Goal: Information Seeking & Learning: Learn about a topic

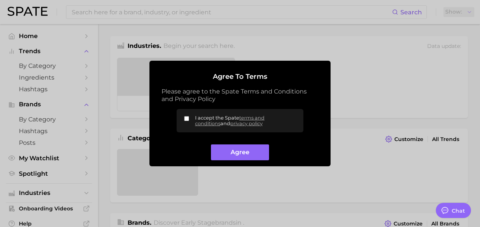
type textarea "x"
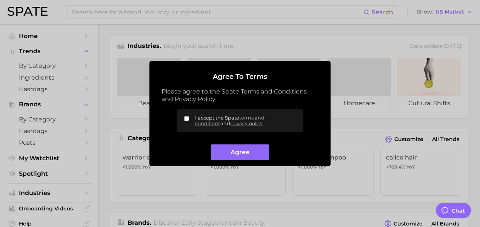
click at [187, 118] on input "I accept the Spate terms and conditions and privacy policy" at bounding box center [186, 118] width 5 height 5
checkbox input "true"
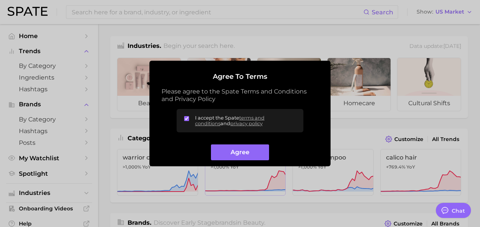
click at [223, 149] on button "Agree" at bounding box center [240, 152] width 58 height 16
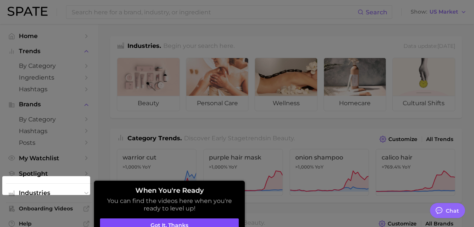
click at [177, 224] on button "Got it, thanks" at bounding box center [169, 225] width 139 height 14
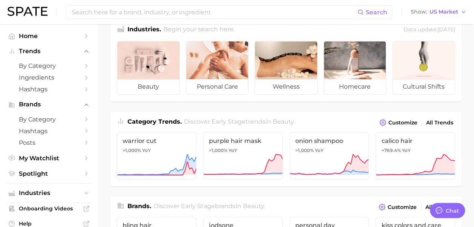
scroll to position [18, 0]
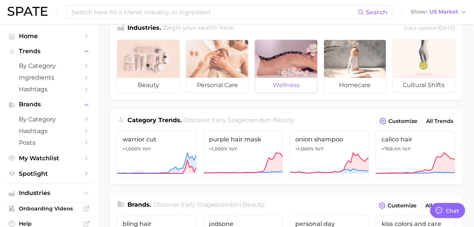
click at [280, 61] on div at bounding box center [286, 59] width 62 height 38
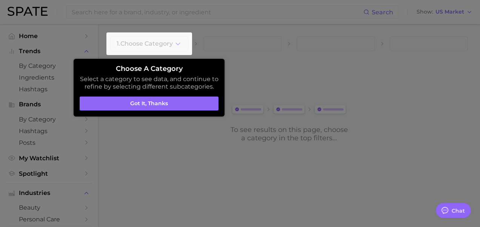
click at [464, 11] on div at bounding box center [240, 113] width 480 height 227
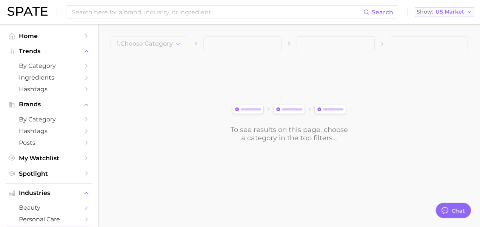
click at [465, 10] on button "Show US Market" at bounding box center [445, 12] width 60 height 10
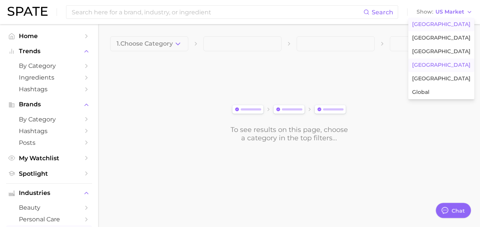
click at [438, 67] on span "[GEOGRAPHIC_DATA]" at bounding box center [441, 65] width 58 height 6
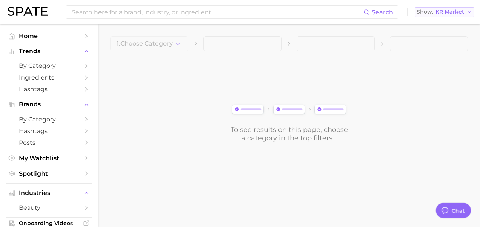
click at [463, 10] on span "KR Market" at bounding box center [449, 12] width 29 height 4
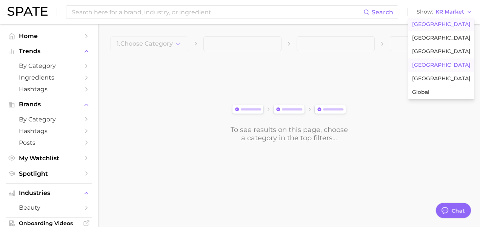
click at [449, 27] on span "[GEOGRAPHIC_DATA]" at bounding box center [441, 24] width 58 height 6
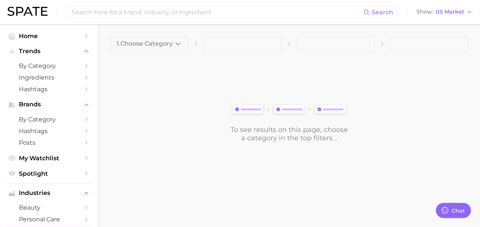
click at [172, 44] on span "1. Choose Category" at bounding box center [145, 43] width 56 height 7
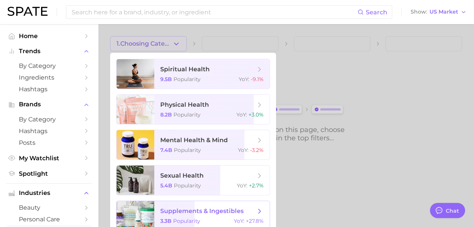
click at [232, 217] on span "supplements & ingestibles 3.3b Popularity YoY : +27.8%" at bounding box center [211, 215] width 115 height 29
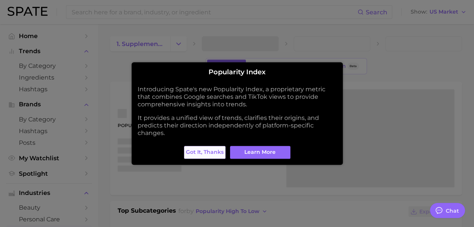
click at [207, 149] on span "Got it, thanks" at bounding box center [205, 152] width 38 height 6
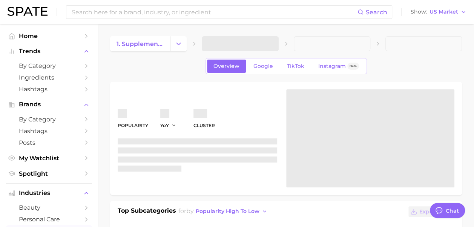
type textarea "x"
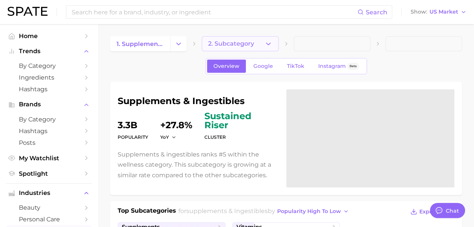
click at [249, 46] on span "2. Subcategory" at bounding box center [231, 43] width 46 height 7
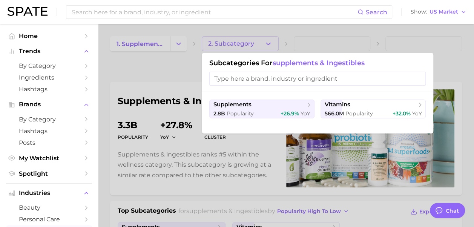
click at [249, 46] on div at bounding box center [237, 113] width 474 height 227
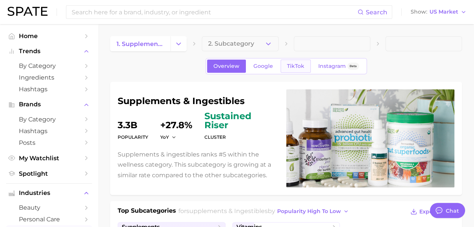
click at [298, 66] on span "TikTok" at bounding box center [295, 66] width 17 height 6
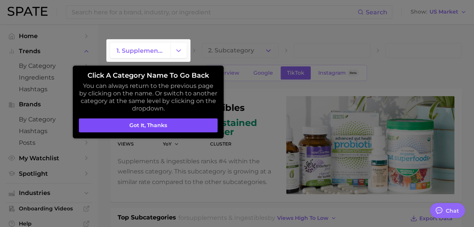
click at [122, 123] on button "Got it, thanks" at bounding box center [148, 125] width 139 height 14
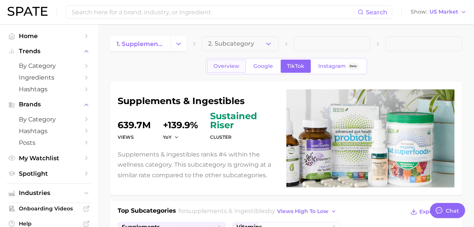
click at [212, 66] on link "Overview" at bounding box center [226, 66] width 39 height 13
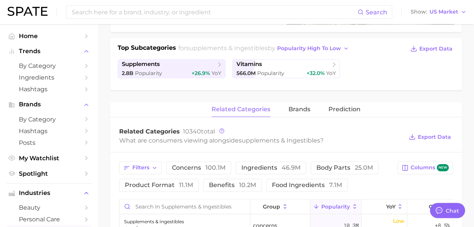
scroll to position [167, 0]
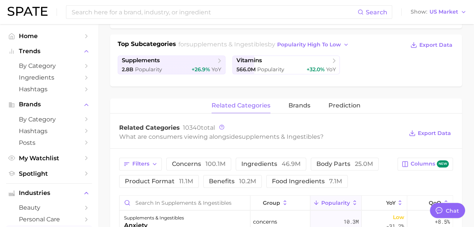
click at [313, 107] on div "related categories brands Prediction" at bounding box center [286, 105] width 352 height 15
drag, startPoint x: 472, startPoint y: 44, endPoint x: 472, endPoint y: 49, distance: 4.9
click at [472, 49] on main "1. supplements & ingestibles 2. Subcategory Overview Google TikTok Instagram Be…" at bounding box center [286, 163] width 376 height 612
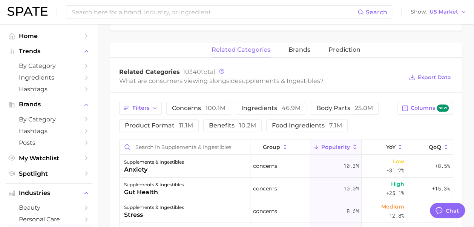
scroll to position [236, 0]
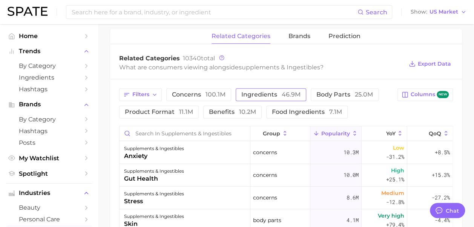
click at [275, 93] on span "ingredients 46.9m" at bounding box center [270, 95] width 59 height 6
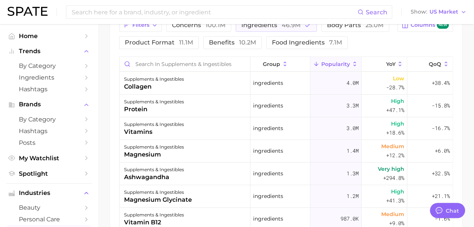
scroll to position [296, 0]
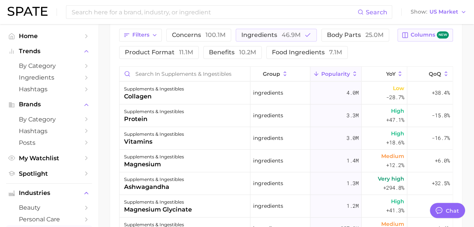
click at [432, 31] on span "Columns new" at bounding box center [430, 34] width 38 height 7
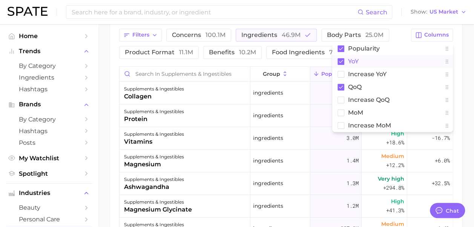
click at [341, 60] on icon at bounding box center [341, 61] width 4 height 3
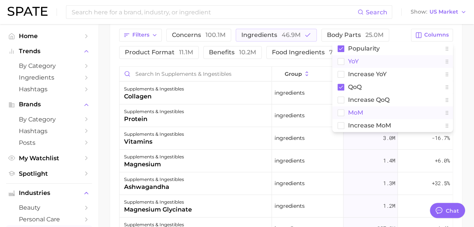
click at [340, 110] on rect at bounding box center [341, 112] width 6 height 6
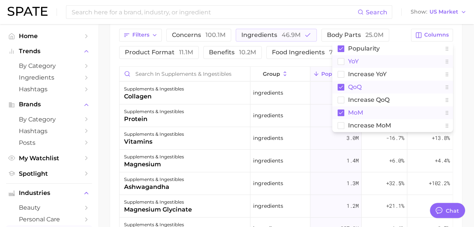
click at [341, 85] on rect at bounding box center [341, 87] width 7 height 7
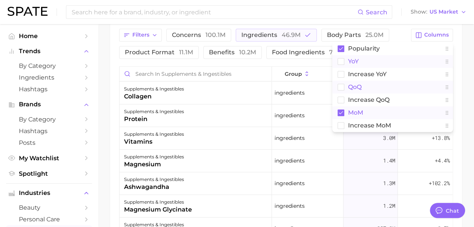
click at [472, 77] on main "1. supplements & ingestibles 2. Subcategory Overview Google TikTok Instagram Be…" at bounding box center [286, 34] width 376 height 612
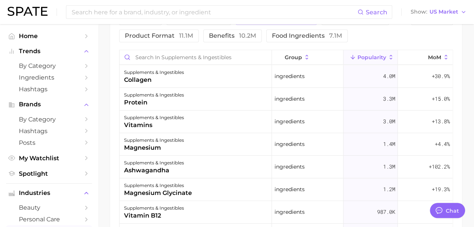
scroll to position [310, 0]
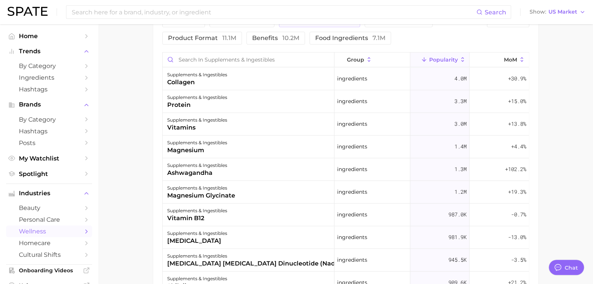
type textarea "x"
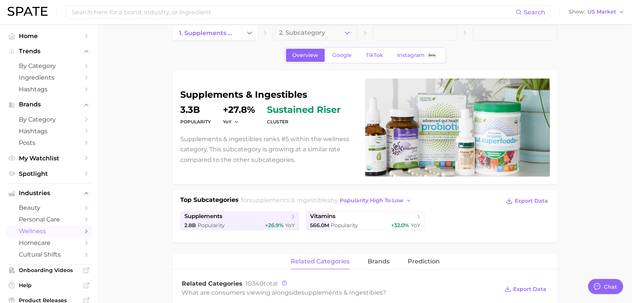
scroll to position [0, 0]
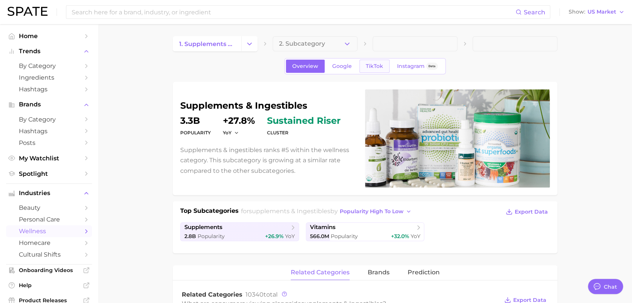
click at [374, 63] on span "TikTok" at bounding box center [374, 66] width 17 height 6
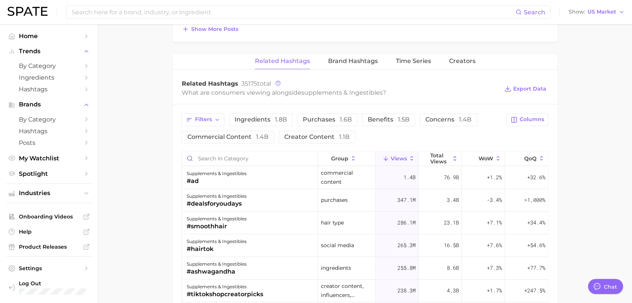
scroll to position [486, 0]
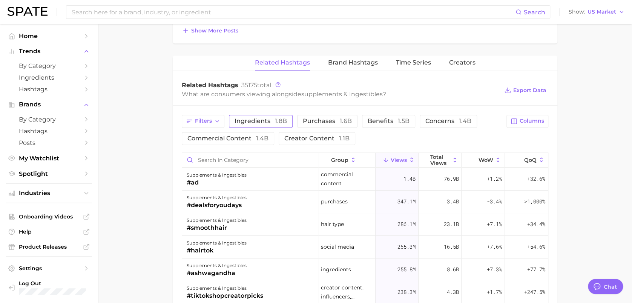
click at [270, 121] on span "ingredients 1.8b" at bounding box center [261, 121] width 52 height 6
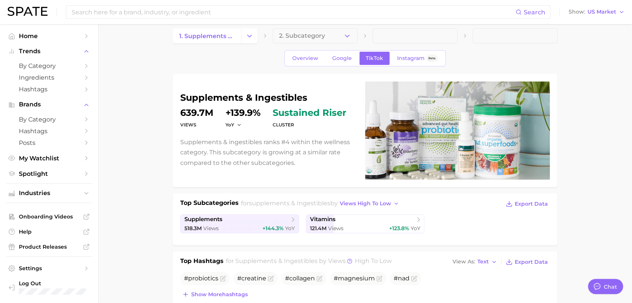
scroll to position [0, 0]
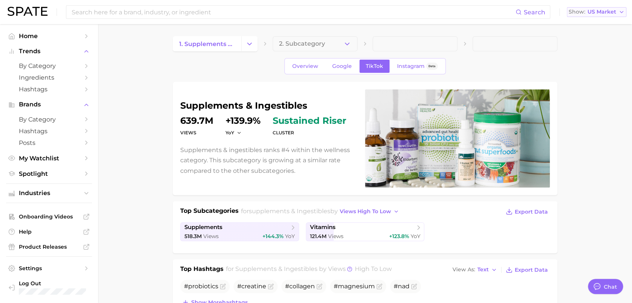
click at [479, 12] on icon "button" at bounding box center [622, 12] width 6 height 6
click at [479, 95] on span "Global" at bounding box center [572, 92] width 17 height 6
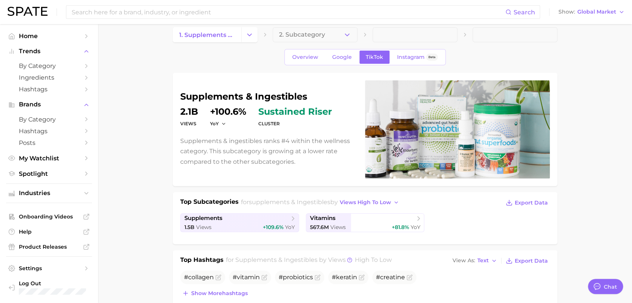
scroll to position [12, 0]
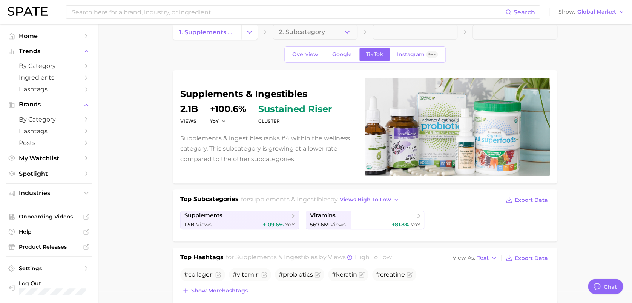
click at [307, 62] on div "Overview Google TikTok Instagram Beta" at bounding box center [364, 54] width 161 height 16
click at [307, 57] on span "Overview" at bounding box center [305, 54] width 26 height 6
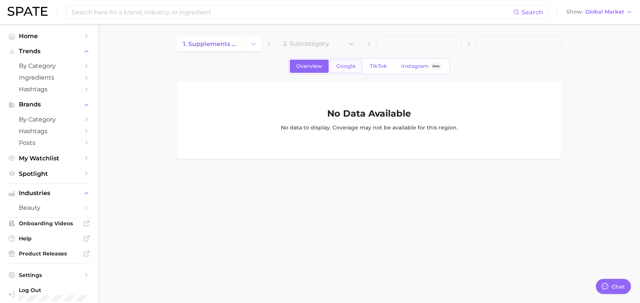
click at [353, 62] on link "Google" at bounding box center [346, 66] width 32 height 13
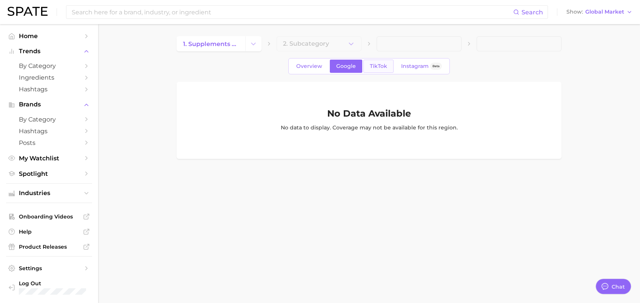
click at [373, 64] on span "TikTok" at bounding box center [378, 66] width 17 height 6
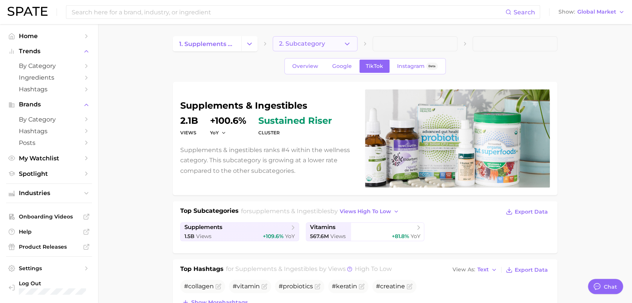
click at [341, 47] on button "2. Subcategory" at bounding box center [315, 43] width 85 height 15
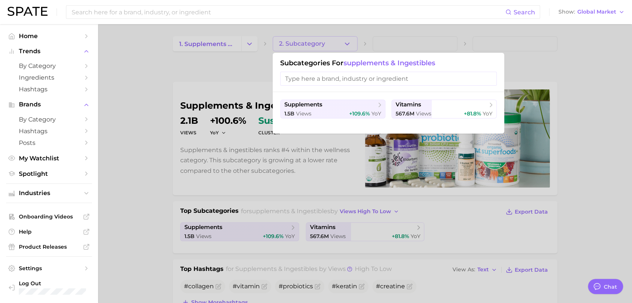
click at [341, 46] on div at bounding box center [316, 151] width 632 height 303
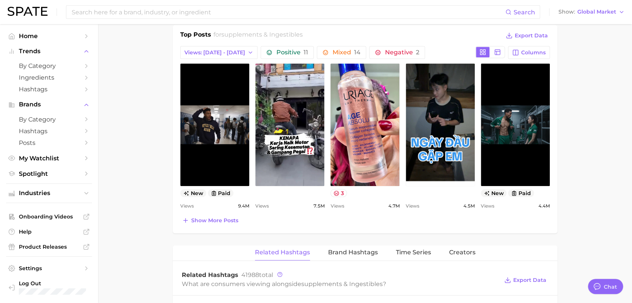
scroll to position [298, 0]
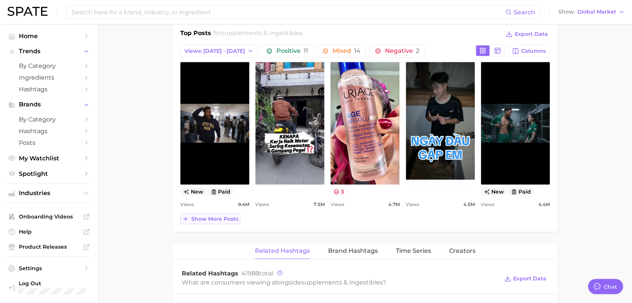
click at [214, 216] on span "Show more posts" at bounding box center [214, 219] width 47 height 6
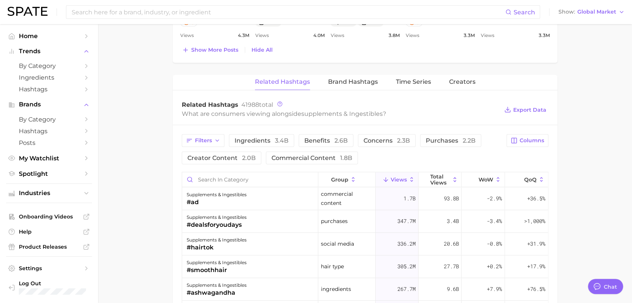
scroll to position [626, 0]
click at [410, 75] on button "Time Series" at bounding box center [413, 80] width 35 height 15
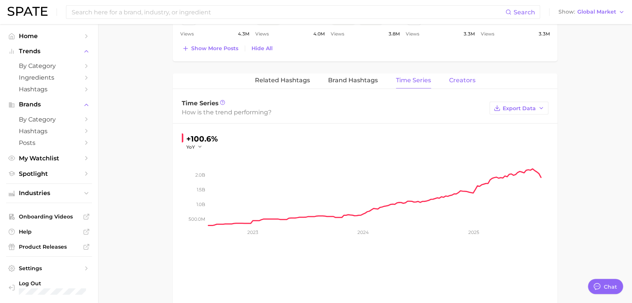
click at [469, 82] on span "Creators" at bounding box center [462, 80] width 26 height 7
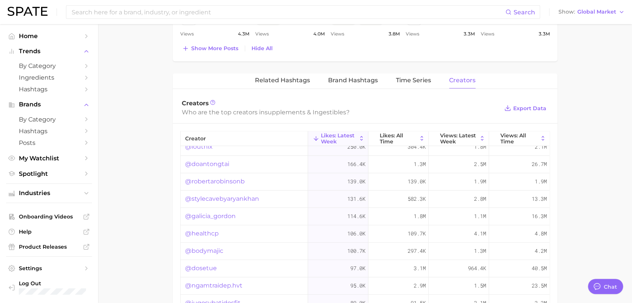
scroll to position [802, 0]
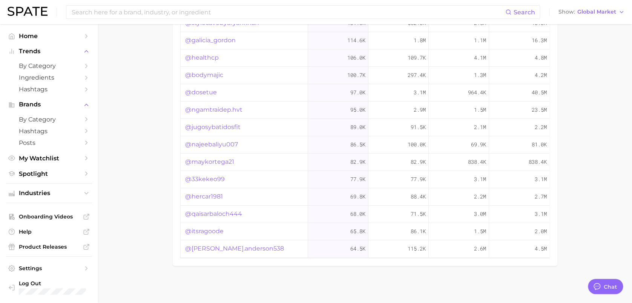
drag, startPoint x: 631, startPoint y: 289, endPoint x: 631, endPoint y: 286, distance: 3.8
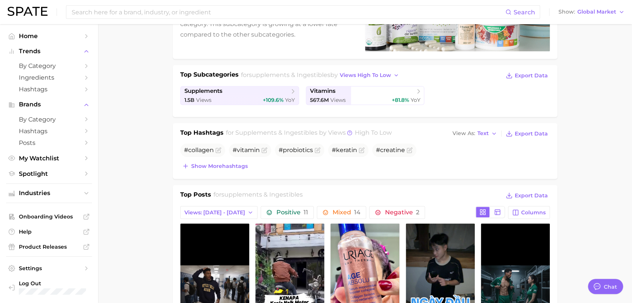
scroll to position [79, 0]
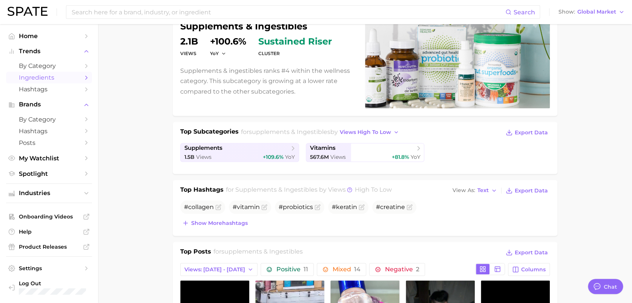
click at [28, 75] on span "Ingredients" at bounding box center [49, 77] width 60 height 7
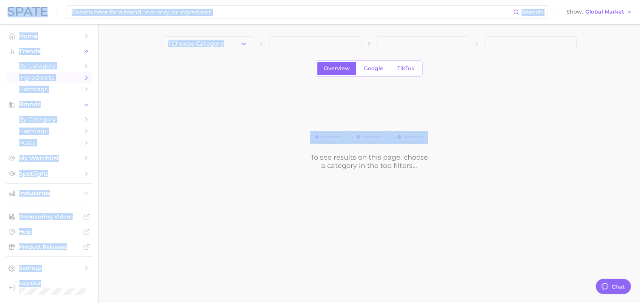
drag, startPoint x: 640, startPoint y: 96, endPoint x: 640, endPoint y: 81, distance: 14.7
click at [479, 81] on html "Search Show Global Market Home Trends by Category Ingredients Hashtags Brands b…" at bounding box center [320, 151] width 640 height 303
drag, startPoint x: 640, startPoint y: 81, endPoint x: 637, endPoint y: 78, distance: 4.5
click at [479, 78] on main "1. Choose Category Overview Google TikTok To see results on this page, choose a…" at bounding box center [369, 115] width 542 height 183
click at [347, 15] on input at bounding box center [292, 12] width 442 height 13
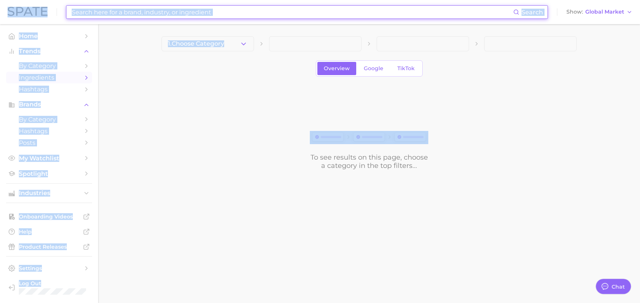
click at [336, 12] on input at bounding box center [292, 12] width 442 height 13
click at [335, 12] on input at bounding box center [292, 12] width 442 height 13
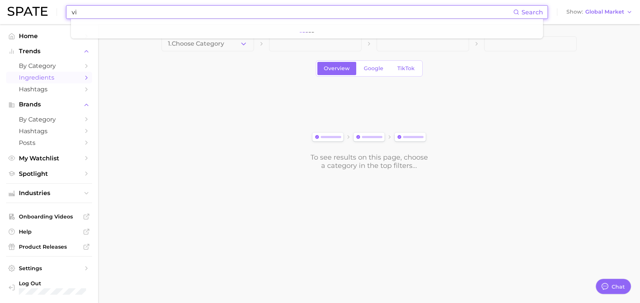
type input "v"
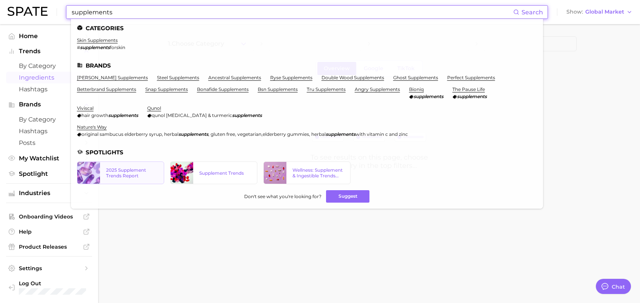
type input "supplements"
click at [138, 168] on div "2025 Supplement Trends Report" at bounding box center [132, 172] width 52 height 11
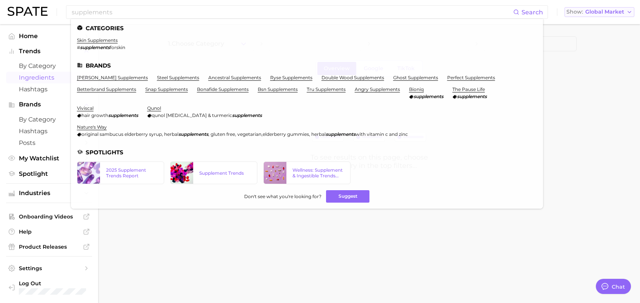
click at [479, 10] on button "Show Global Market" at bounding box center [599, 12] width 70 height 10
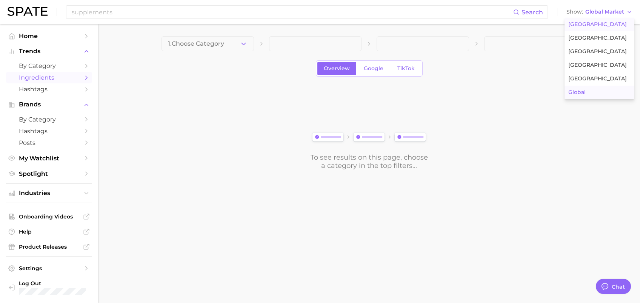
click at [479, 29] on button "[GEOGRAPHIC_DATA]" at bounding box center [599, 25] width 70 height 14
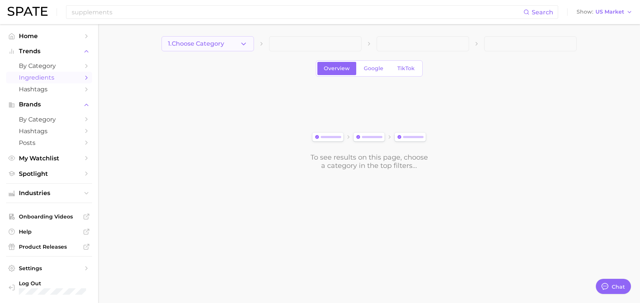
click at [252, 51] on button "1. Choose Category" at bounding box center [207, 43] width 92 height 15
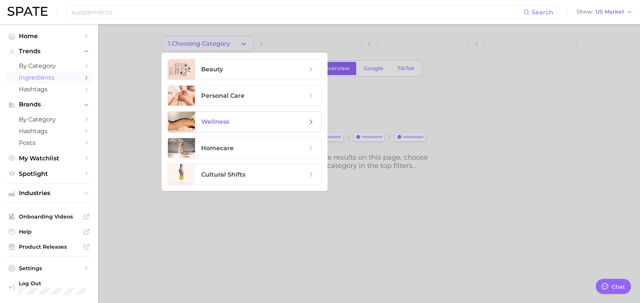
click at [230, 124] on span "wellness" at bounding box center [254, 122] width 106 height 8
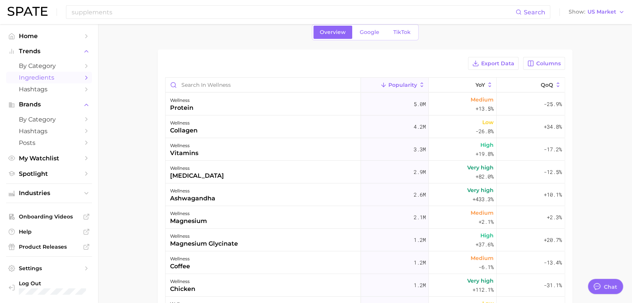
scroll to position [8, 0]
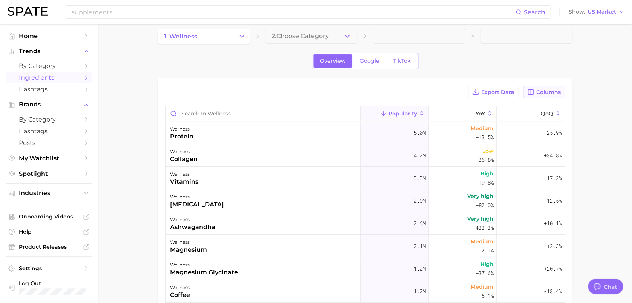
click at [479, 86] on button "Columns" at bounding box center [544, 92] width 42 height 13
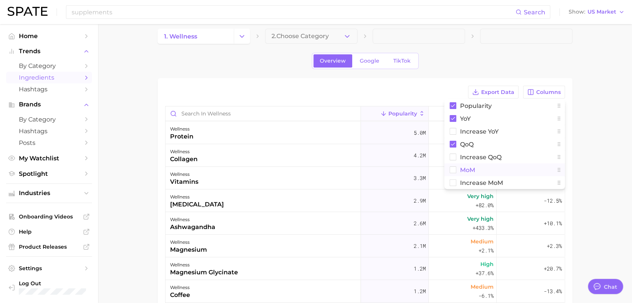
click at [453, 165] on button "MoM" at bounding box center [504, 169] width 121 height 13
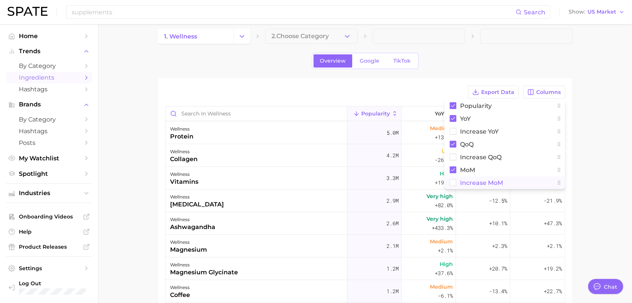
click at [454, 184] on rect at bounding box center [453, 183] width 6 height 6
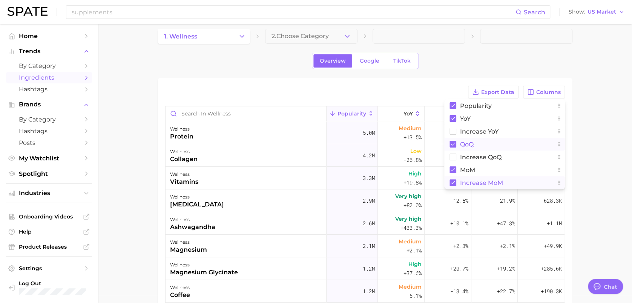
click at [456, 146] on button "QoQ" at bounding box center [504, 144] width 121 height 13
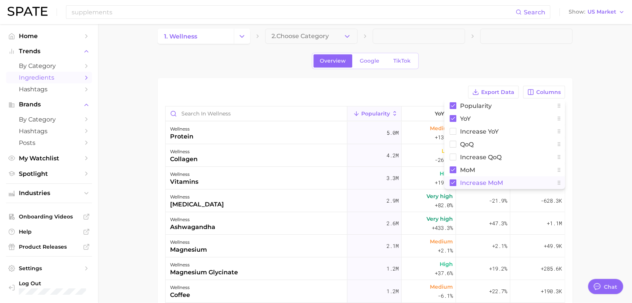
click at [479, 151] on main "1. wellness 2. Choose Category Overview Google TikTok Export Data Columns Popul…" at bounding box center [365, 236] width 534 height 438
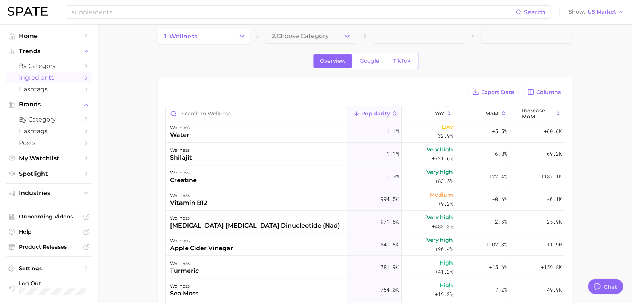
scroll to position [0, 0]
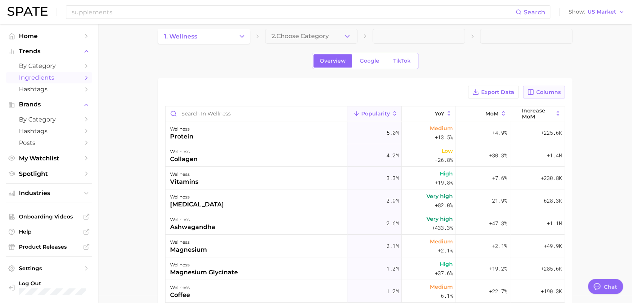
click at [479, 95] on button "Columns" at bounding box center [544, 92] width 42 height 13
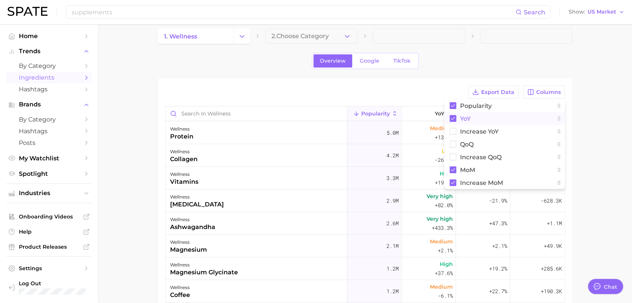
click at [450, 120] on rect at bounding box center [453, 118] width 7 height 7
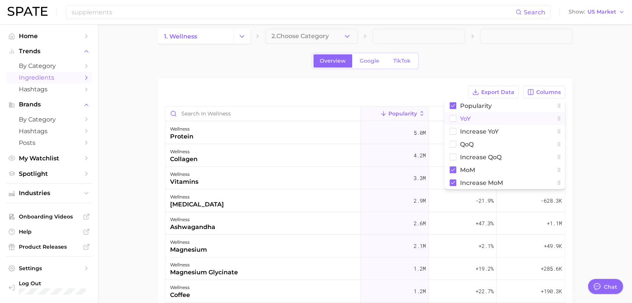
click at [420, 88] on div "Export Data Columns Popularity YoY Increase YoY QoQ Increase QoQ MoM Increase M…" at bounding box center [365, 92] width 400 height 13
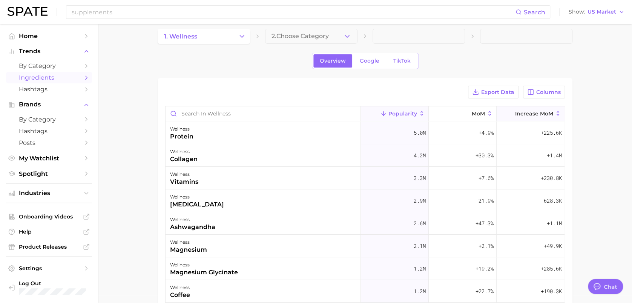
click at [479, 115] on icon at bounding box center [558, 113] width 7 height 7
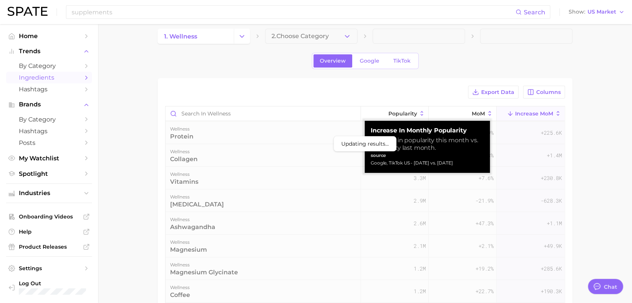
click at [479, 115] on button "Increase MoM" at bounding box center [531, 113] width 68 height 15
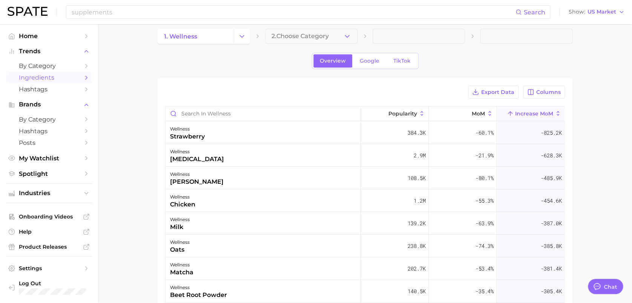
click at [479, 112] on icon at bounding box center [558, 113] width 7 height 7
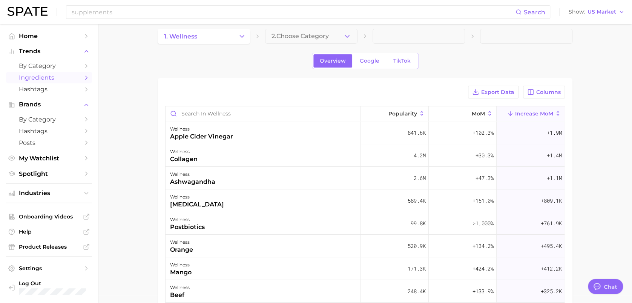
drag, startPoint x: 568, startPoint y: 113, endPoint x: 566, endPoint y: 107, distance: 6.4
click at [479, 109] on div "Export Data Columns Popularity MoM Increase MoM wellness apple cider vinegar 84…" at bounding box center [365, 247] width 415 height 338
click at [406, 58] on span "TikTok" at bounding box center [401, 61] width 17 height 6
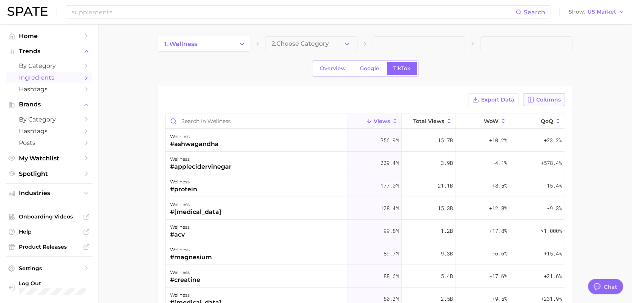
click at [479, 102] on button "Columns" at bounding box center [544, 99] width 42 height 13
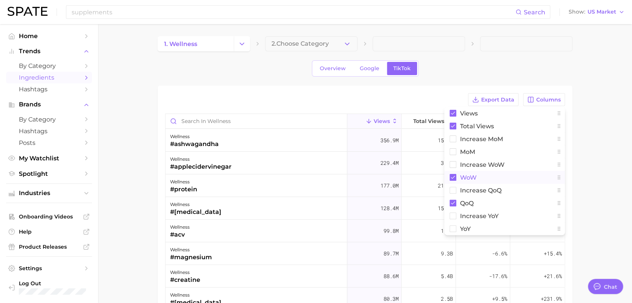
click at [451, 175] on rect at bounding box center [453, 177] width 7 height 7
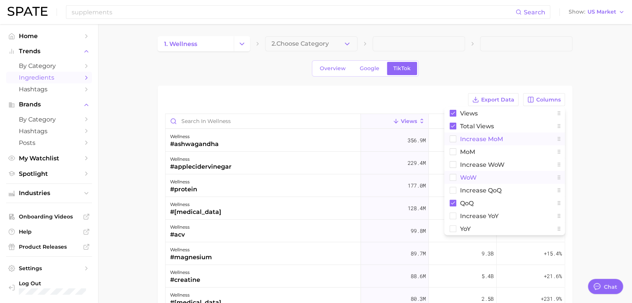
click at [459, 138] on button "increase MoM" at bounding box center [504, 138] width 121 height 13
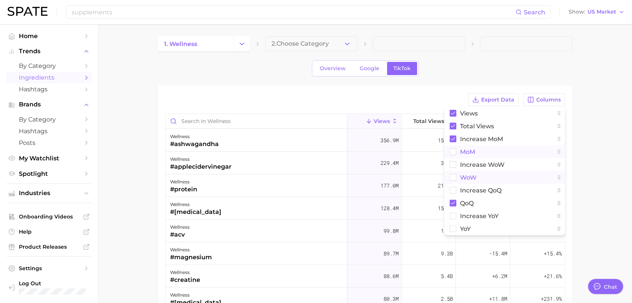
click at [458, 151] on button "MoM" at bounding box center [504, 151] width 121 height 13
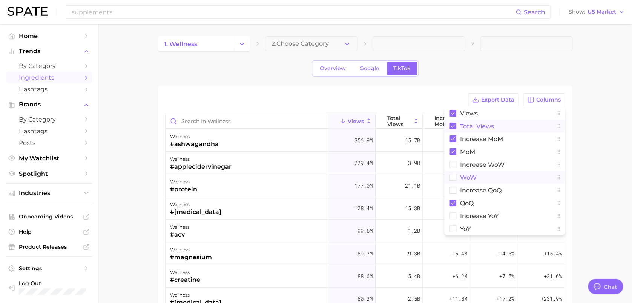
click at [463, 121] on button "Total Views" at bounding box center [504, 126] width 121 height 13
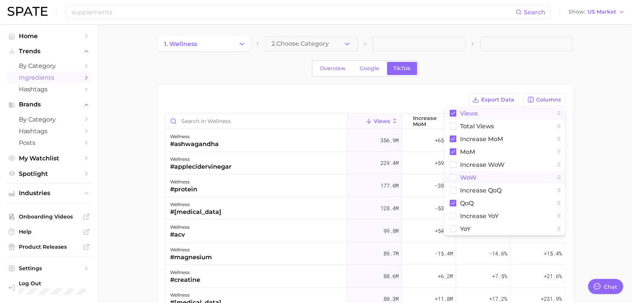
click at [456, 111] on rect at bounding box center [453, 113] width 7 height 7
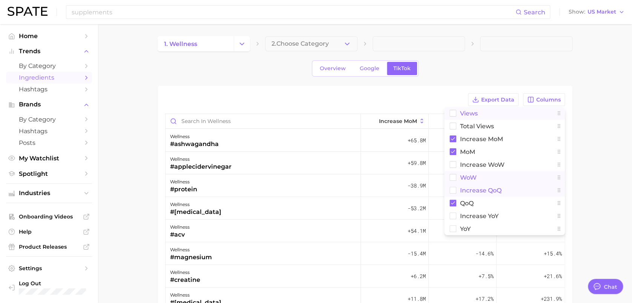
click at [461, 195] on button "increase QoQ" at bounding box center [504, 190] width 121 height 13
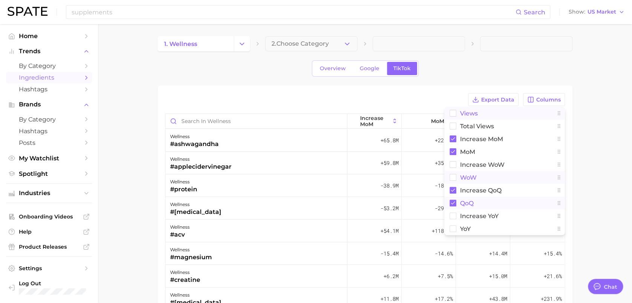
click at [452, 201] on rect at bounding box center [453, 203] width 7 height 7
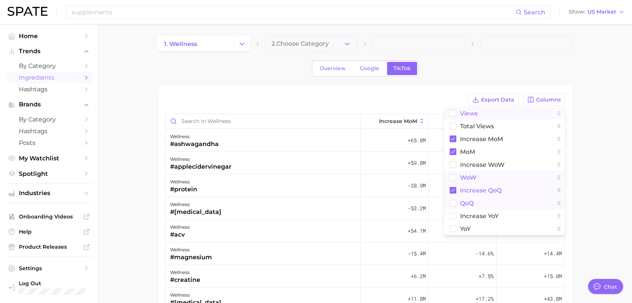
click at [459, 184] on button "increase QoQ" at bounding box center [504, 190] width 121 height 13
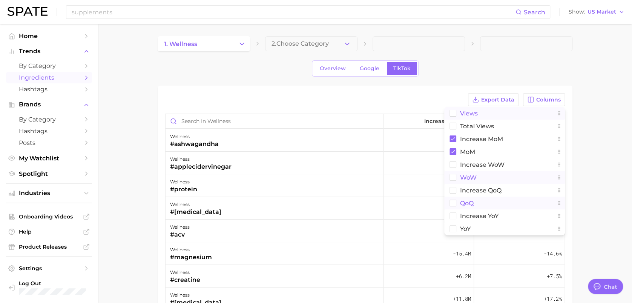
click at [400, 109] on div "Export Data Columns Views Total Views increase MoM MoM Increase WoW WoW increas…" at bounding box center [365, 254] width 400 height 323
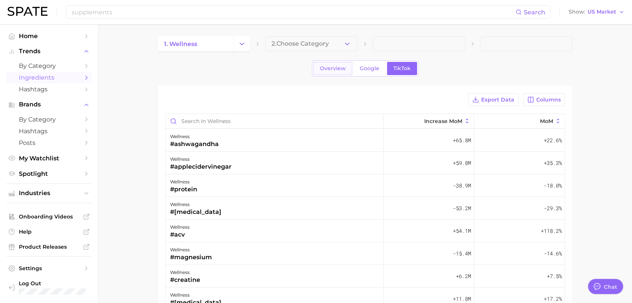
click at [339, 72] on link "Overview" at bounding box center [332, 68] width 39 height 13
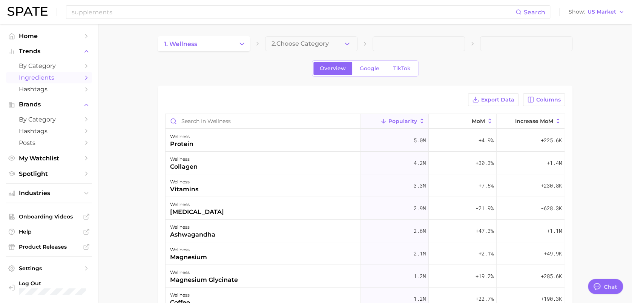
click at [296, 43] on span "2. Choose Category" at bounding box center [300, 43] width 57 height 7
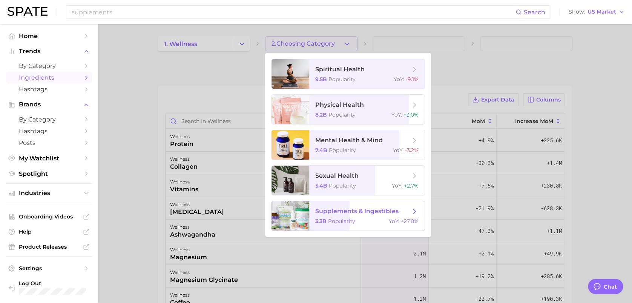
click at [338, 220] on span "Popularity" at bounding box center [341, 221] width 27 height 7
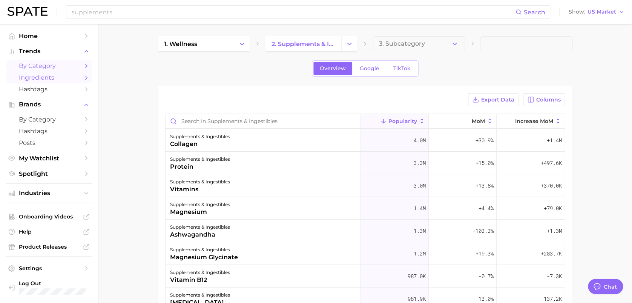
click at [52, 69] on span "by Category" at bounding box center [49, 65] width 60 height 7
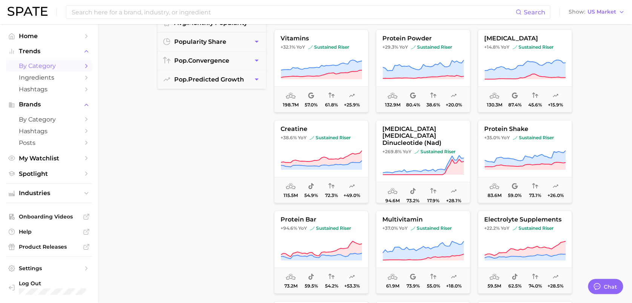
scroll to position [167, 0]
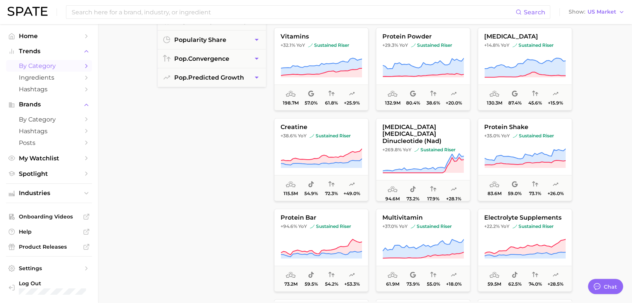
drag, startPoint x: 609, startPoint y: 194, endPoint x: 607, endPoint y: 199, distance: 5.7
click at [479, 199] on main "1. wellness 2. supplements & ingestibles 3. Subcategory Overview Google TikTok …" at bounding box center [365, 143] width 534 height 572
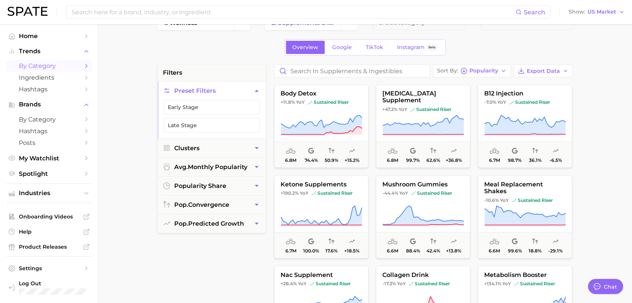
scroll to position [0, 0]
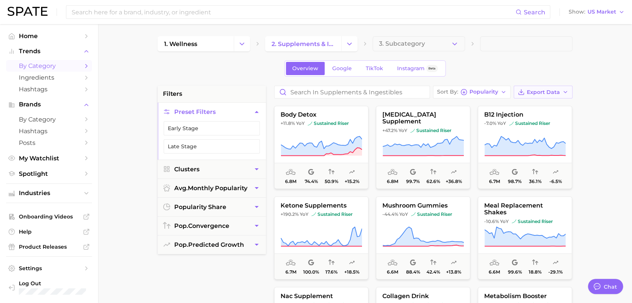
click at [479, 91] on span "Export Data" at bounding box center [543, 92] width 33 height 6
click at [479, 91] on span "Popularity" at bounding box center [484, 92] width 29 height 4
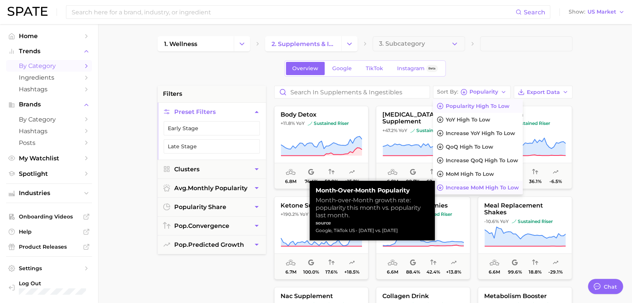
click at [479, 185] on span "Increase MoM high to low" at bounding box center [482, 187] width 73 height 6
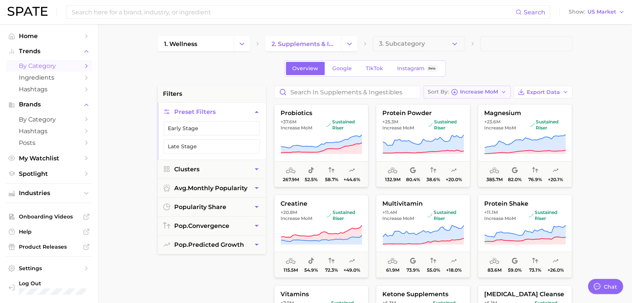
click at [479, 90] on span "Increase MoM" at bounding box center [479, 92] width 38 height 4
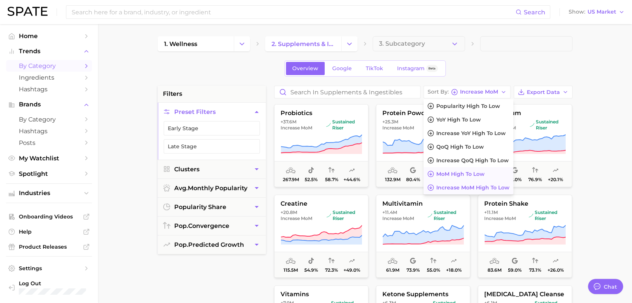
click at [475, 175] on span "MoM high to low" at bounding box center [460, 174] width 48 height 6
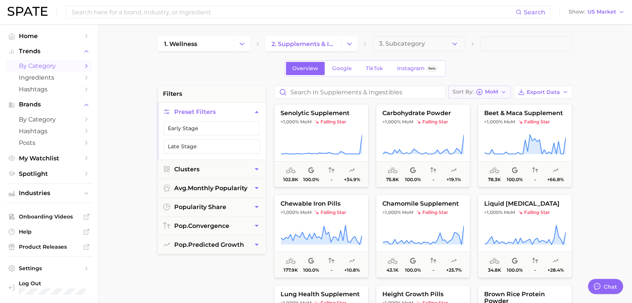
click at [479, 88] on button "Sort By MoM" at bounding box center [479, 92] width 62 height 13
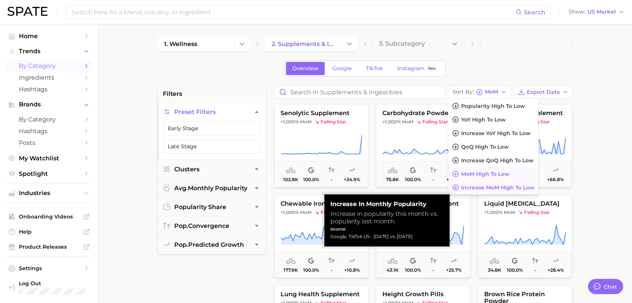
click at [479, 187] on span "Increase MoM high to low" at bounding box center [497, 187] width 73 height 6
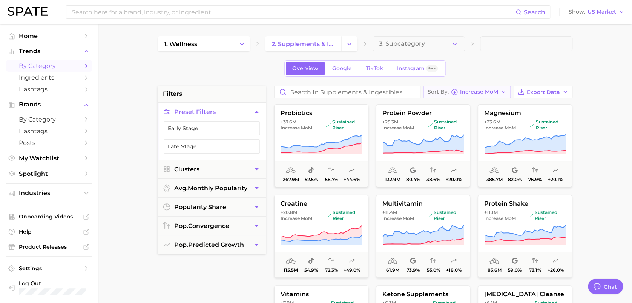
click at [479, 94] on span "Increase MoM" at bounding box center [479, 92] width 38 height 4
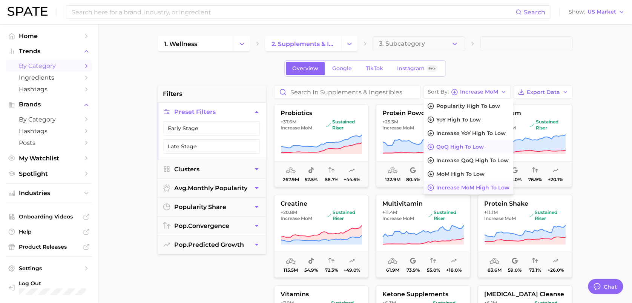
click at [479, 144] on span "QoQ high to low" at bounding box center [460, 147] width 48 height 6
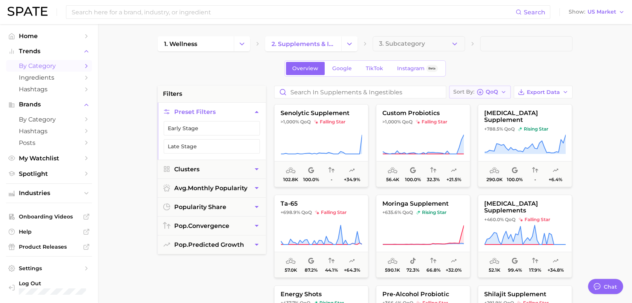
click at [479, 92] on icon "button" at bounding box center [504, 92] width 6 height 6
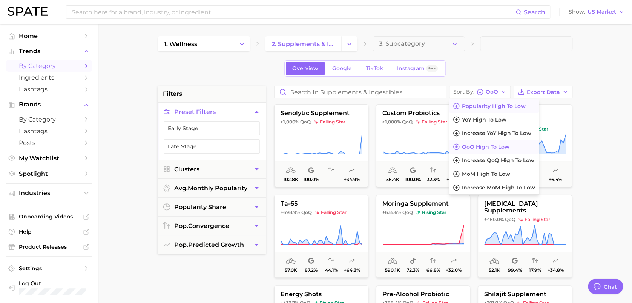
click at [479, 109] on span "Popularity high to low" at bounding box center [494, 106] width 64 height 6
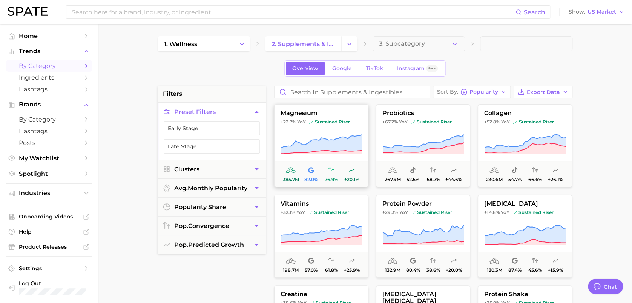
click at [343, 152] on icon at bounding box center [321, 152] width 81 height 4
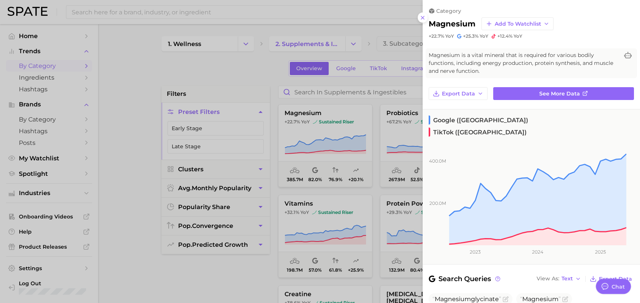
click at [426, 21] on div "category magnesium Add to Watchlist +22.7% YoY +25.3% YoY +12.4% YoY" at bounding box center [530, 19] width 217 height 39
click at [423, 21] on button at bounding box center [423, 17] width 10 height 10
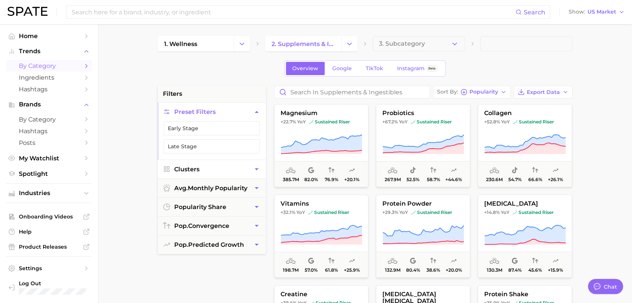
click at [250, 167] on button "Clusters" at bounding box center [212, 169] width 108 height 18
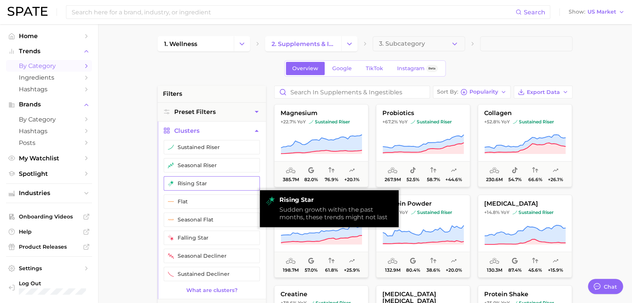
click at [239, 184] on button "rising star" at bounding box center [212, 183] width 96 height 14
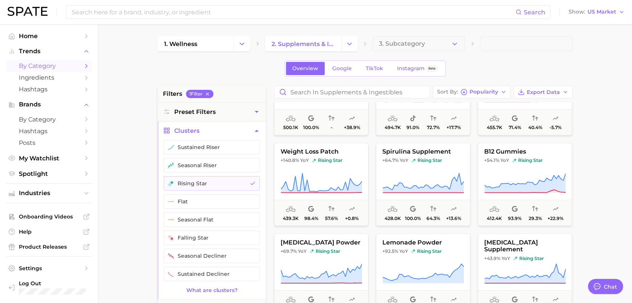
scroll to position [597, 0]
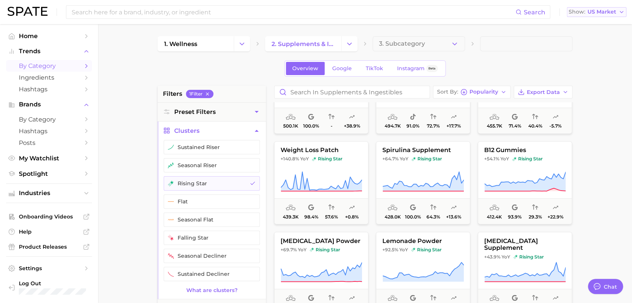
click at [479, 17] on button "Show US Market" at bounding box center [597, 12] width 60 height 10
click at [479, 40] on span "[GEOGRAPHIC_DATA]" at bounding box center [593, 38] width 58 height 6
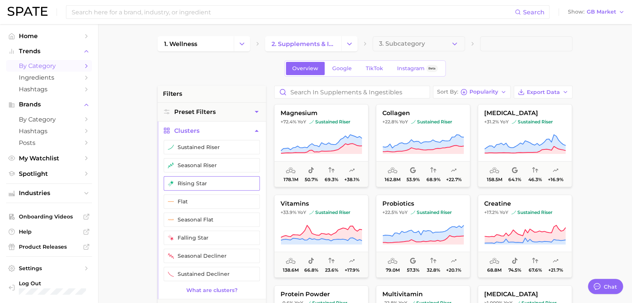
click at [223, 187] on button "rising star" at bounding box center [212, 183] width 96 height 14
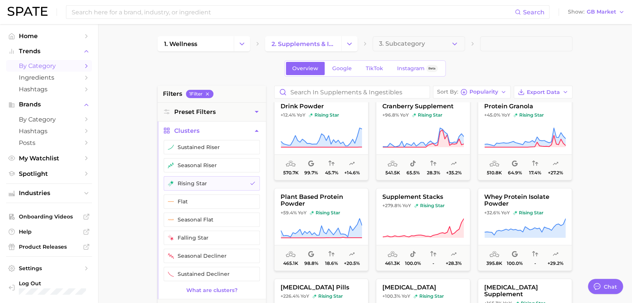
scroll to position [192, 0]
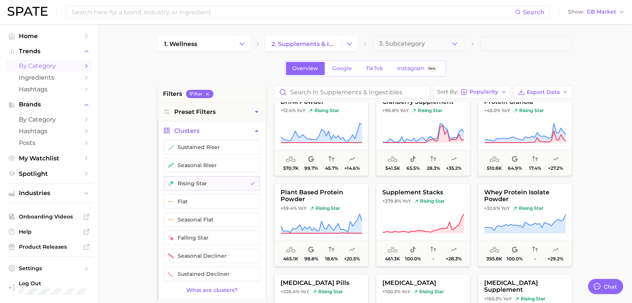
drag, startPoint x: 601, startPoint y: 272, endPoint x: 597, endPoint y: 90, distance: 181.8
click at [479, 90] on body "Search Show GB Market Home Trends by Category Ingredients Hashtags Brands by Ca…" at bounding box center [316, 151] width 632 height 303
click at [46, 65] on span "by Category" at bounding box center [49, 65] width 60 height 7
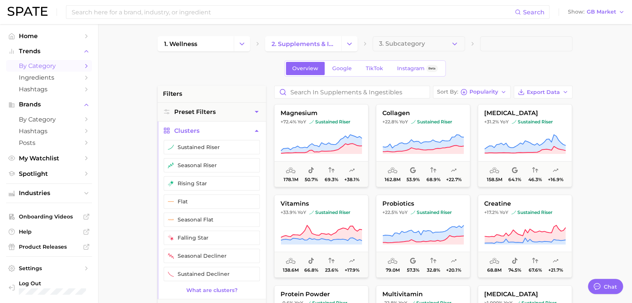
click at [46, 65] on span "by Category" at bounding box center [49, 65] width 60 height 7
click at [479, 15] on button "Show GB Market" at bounding box center [596, 12] width 60 height 10
click at [479, 28] on button "[GEOGRAPHIC_DATA]" at bounding box center [594, 25] width 66 height 14
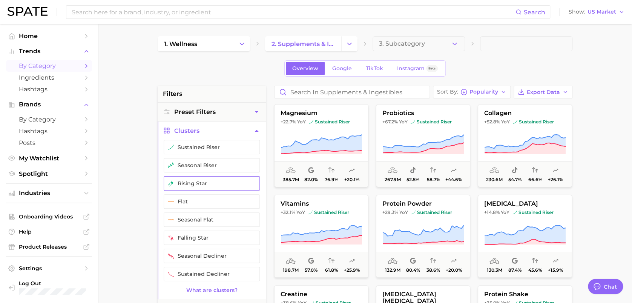
click at [197, 178] on button "rising star" at bounding box center [212, 183] width 96 height 14
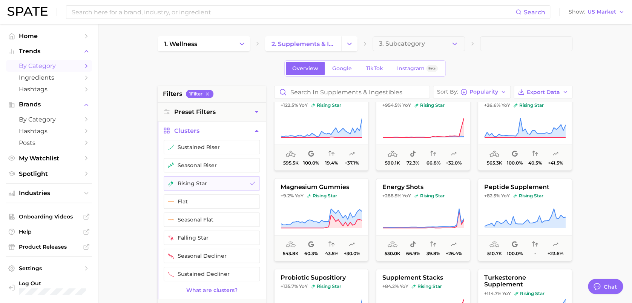
scroll to position [380, 0]
click at [213, 186] on button "rising star" at bounding box center [212, 183] width 96 height 14
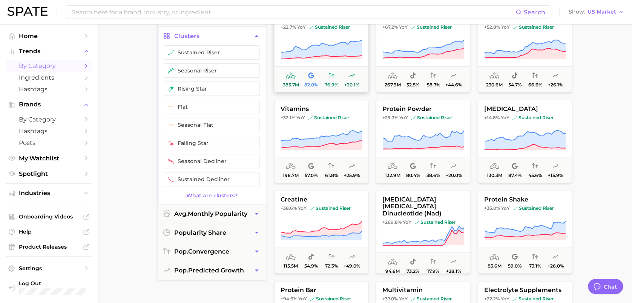
scroll to position [95, 0]
click at [203, 217] on button "avg. monthly popularity" at bounding box center [212, 213] width 108 height 18
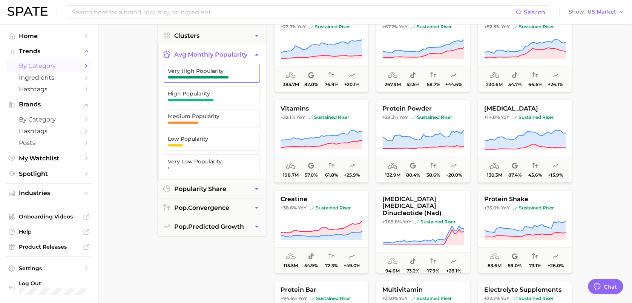
click at [201, 76] on span "button" at bounding box center [198, 77] width 61 height 2
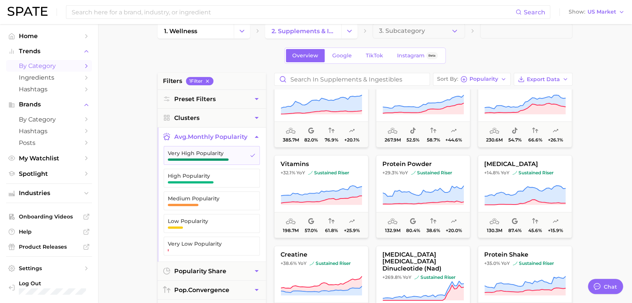
scroll to position [29, 0]
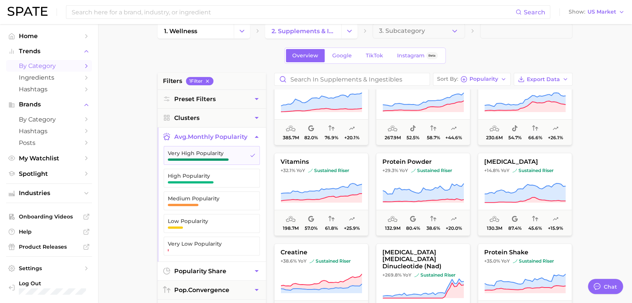
click at [239, 227] on button "popularity share" at bounding box center [212, 271] width 108 height 18
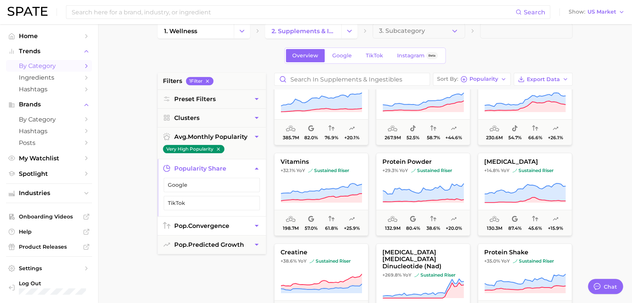
click at [229, 223] on span "pop. convergence" at bounding box center [201, 225] width 55 height 7
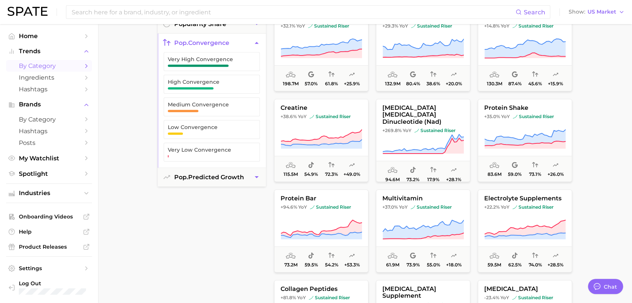
scroll to position [162, 0]
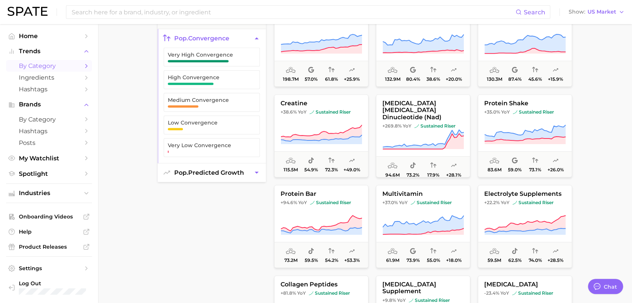
click at [237, 173] on span "pop. predicted growth" at bounding box center [209, 172] width 70 height 7
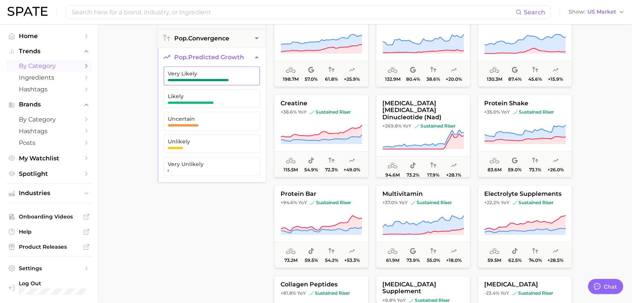
click at [210, 75] on span "Very Likely" at bounding box center [206, 74] width 76 height 6
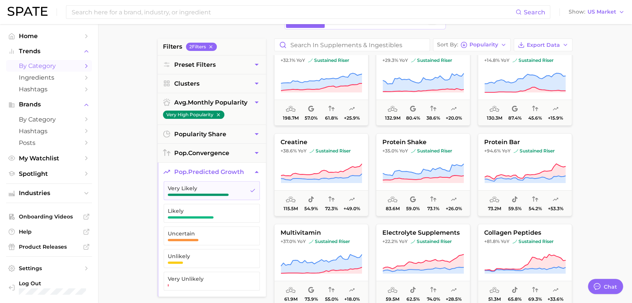
scroll to position [138, 0]
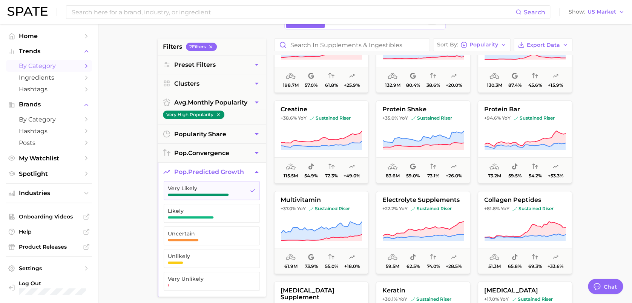
click at [59, 66] on span "by Category" at bounding box center [49, 65] width 60 height 7
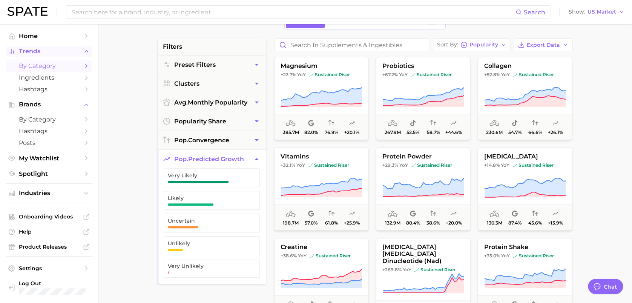
click at [50, 54] on span "Trends" at bounding box center [49, 51] width 60 height 7
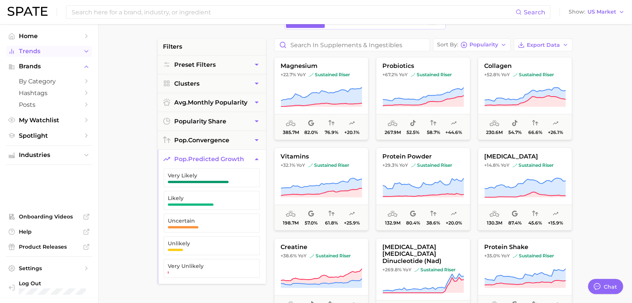
click at [50, 54] on span "Trends" at bounding box center [49, 51] width 60 height 7
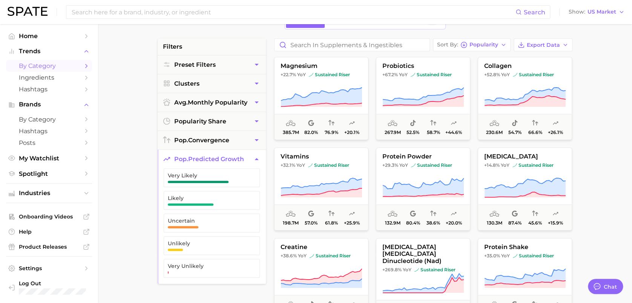
click at [38, 67] on span "by Category" at bounding box center [49, 65] width 60 height 7
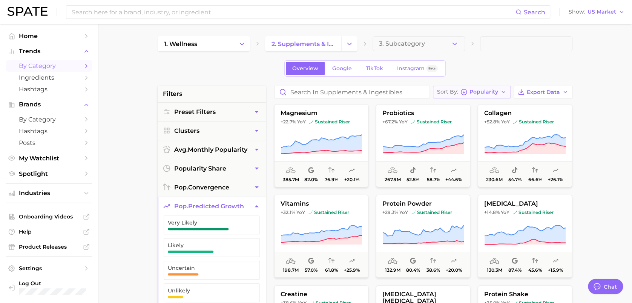
click at [479, 94] on span "Popularity" at bounding box center [484, 92] width 29 height 4
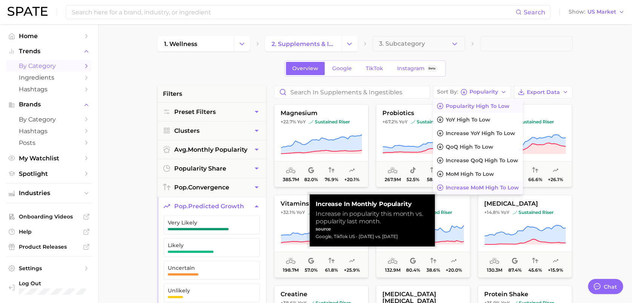
click at [479, 186] on span "Increase MoM high to low" at bounding box center [482, 187] width 73 height 6
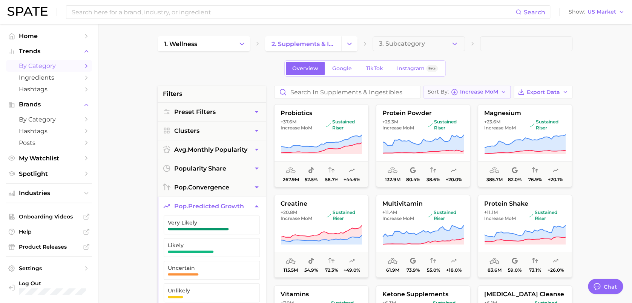
click at [479, 93] on span "Increase MoM" at bounding box center [479, 92] width 38 height 4
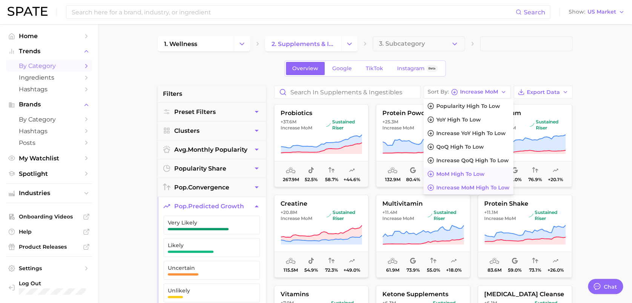
click at [474, 172] on span "MoM high to low" at bounding box center [460, 174] width 48 height 6
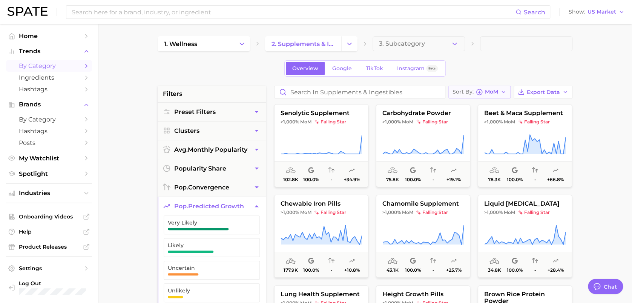
click at [479, 92] on icon "button" at bounding box center [504, 92] width 6 height 6
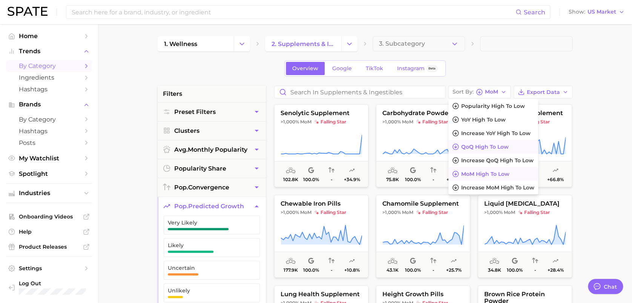
click at [479, 149] on span "QoQ high to low" at bounding box center [485, 147] width 48 height 6
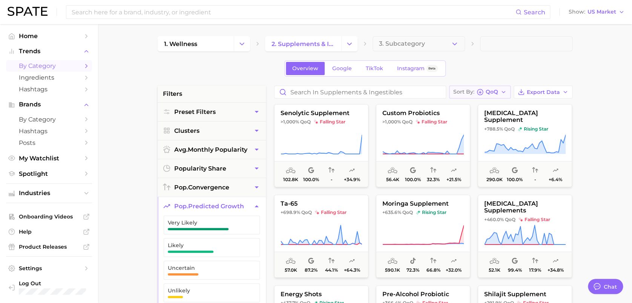
click at [479, 94] on span "QoQ" at bounding box center [492, 92] width 12 height 4
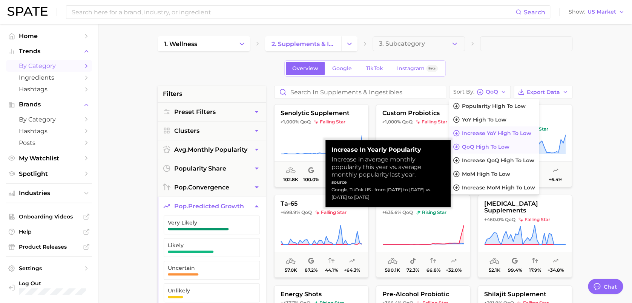
click at [479, 129] on button "Increase YoY high to low" at bounding box center [494, 133] width 90 height 14
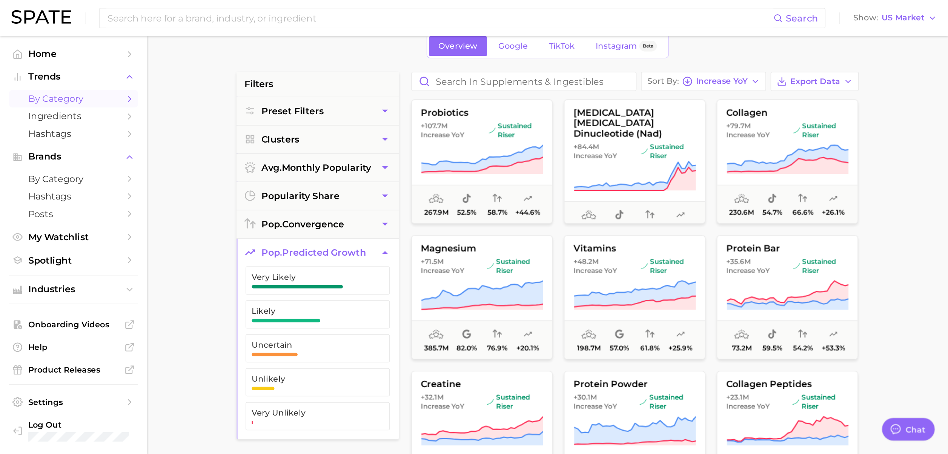
scroll to position [38, 0]
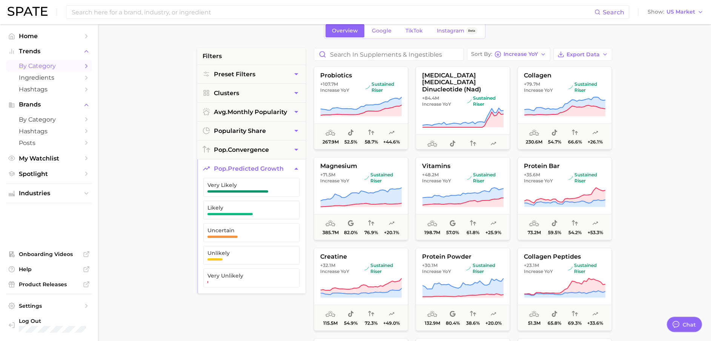
type textarea "x"
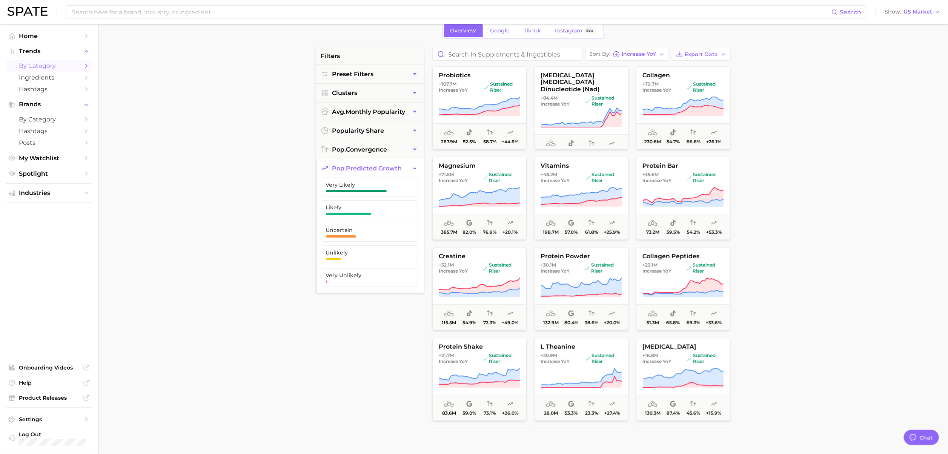
click at [479, 97] on main "1. wellness 2. supplements & ingestibles 3. Subcategory Overview Google TikTok …" at bounding box center [523, 272] width 850 height 572
